Goal: Task Accomplishment & Management: Manage account settings

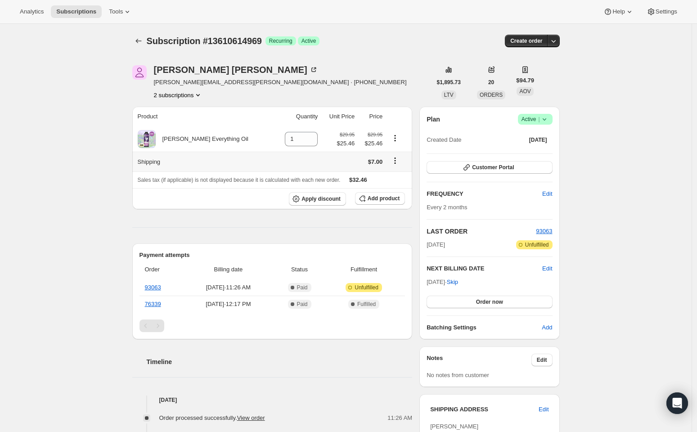
click at [394, 163] on icon "Shipping actions" at bounding box center [395, 160] width 9 height 9
click at [399, 177] on span "Edit shipping rate" at bounding box center [393, 178] width 45 height 7
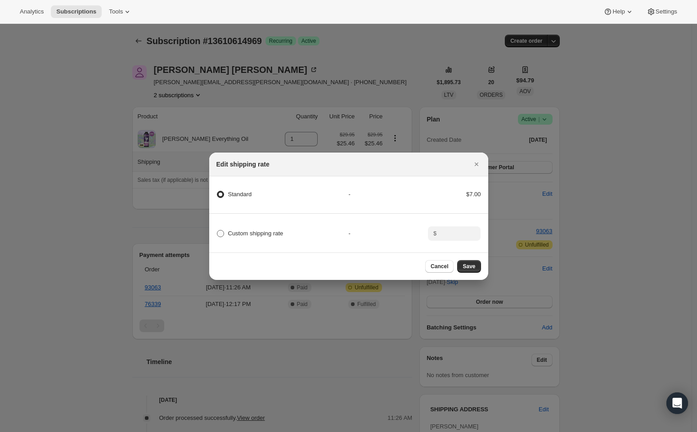
click at [275, 233] on span "Custom shipping rate" at bounding box center [255, 233] width 55 height 7
click at [217, 230] on input "Custom shipping rate" at bounding box center [217, 230] width 0 height 0
radio input "true"
radio input "false"
click at [465, 234] on input ":rb5:" at bounding box center [453, 233] width 28 height 14
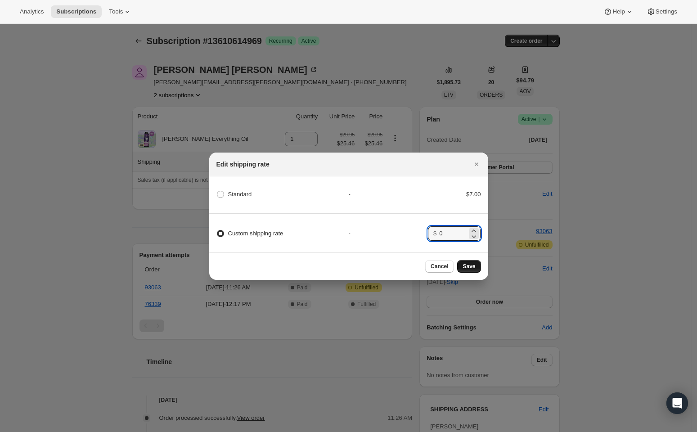
type input "0"
click at [472, 268] on span "Save" at bounding box center [469, 266] width 13 height 7
